Goal: Information Seeking & Learning: Learn about a topic

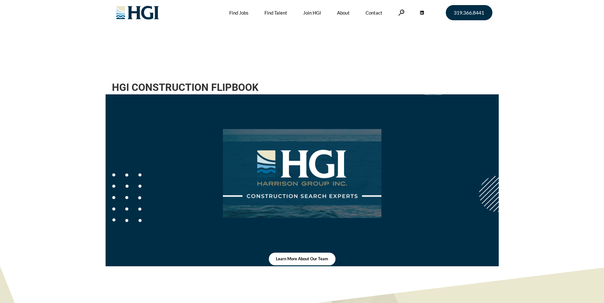
click at [322, 225] on img at bounding box center [302, 173] width 158 height 158
click at [311, 18] on link "Join HGI" at bounding box center [312, 12] width 18 height 25
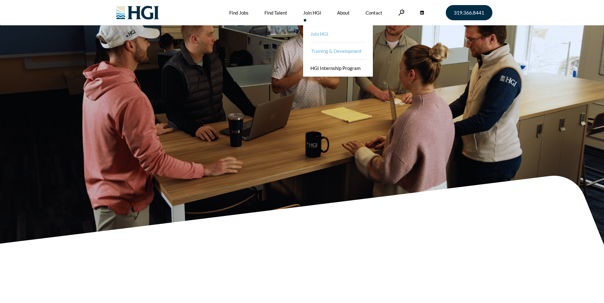
click at [331, 51] on link "Training & Development" at bounding box center [339, 50] width 70 height 17
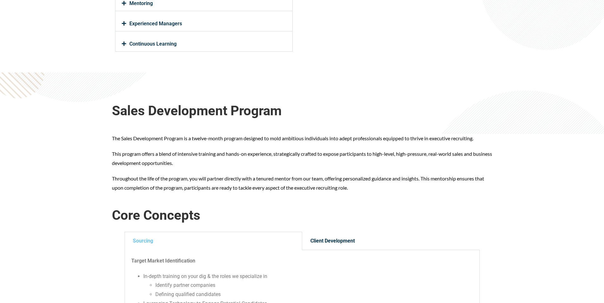
scroll to position [602, 0]
